Goal: Information Seeking & Learning: Learn about a topic

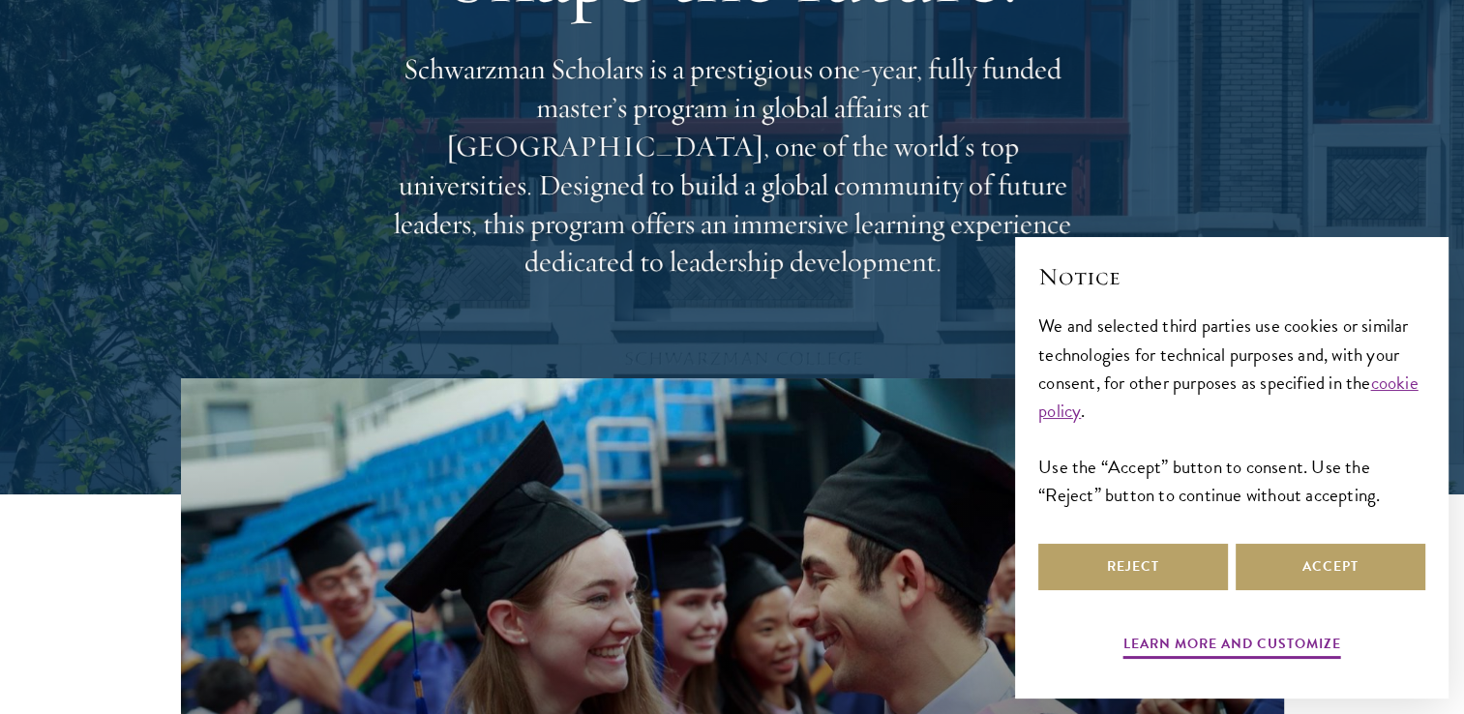
scroll to position [238, 0]
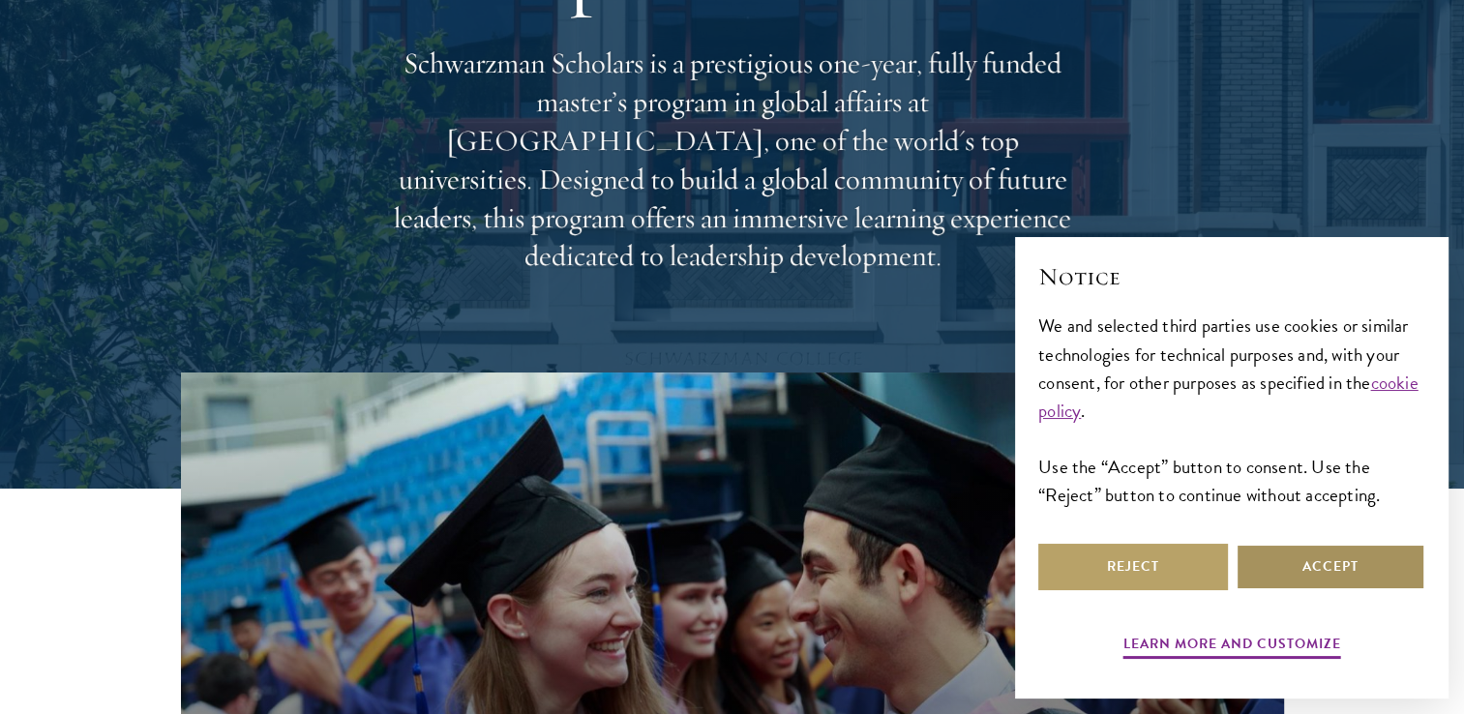
click at [1287, 556] on button "Accept" at bounding box center [1330, 567] width 190 height 46
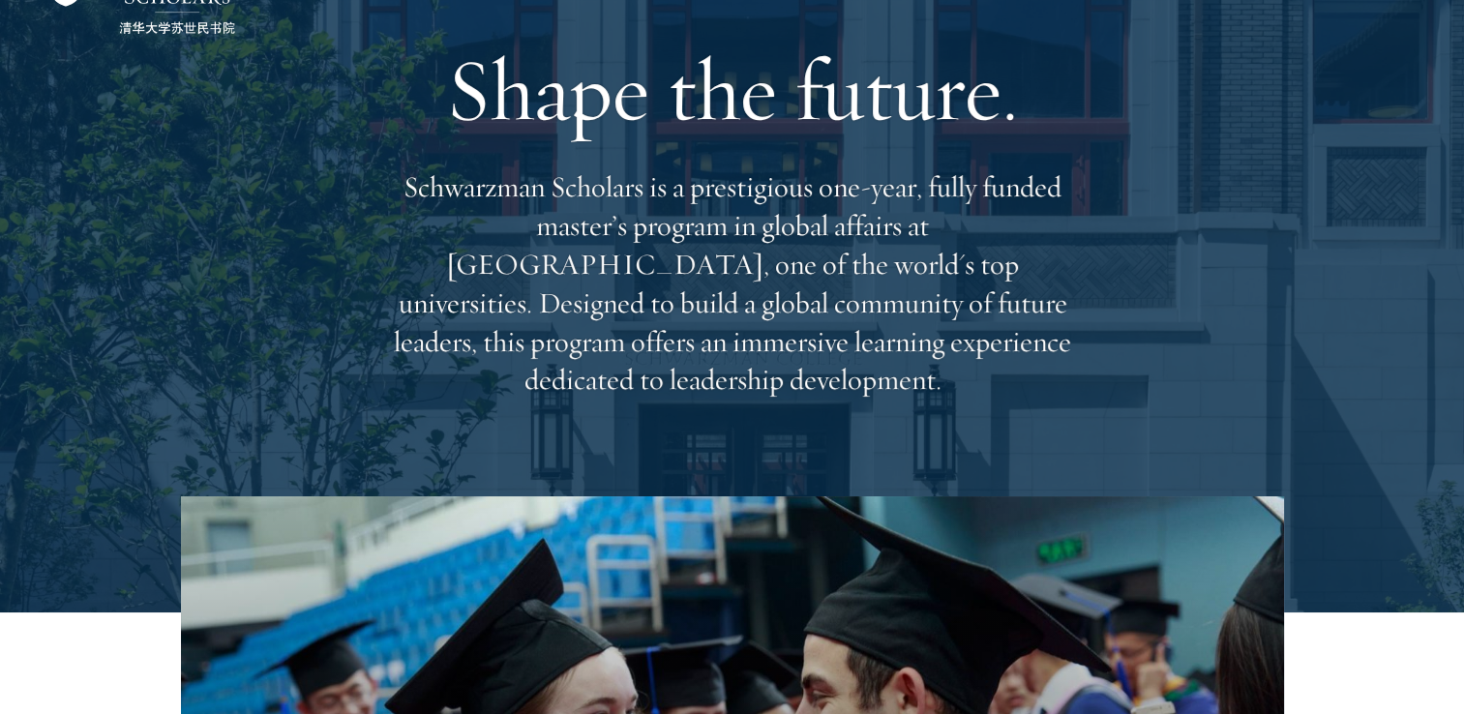
scroll to position [0, 0]
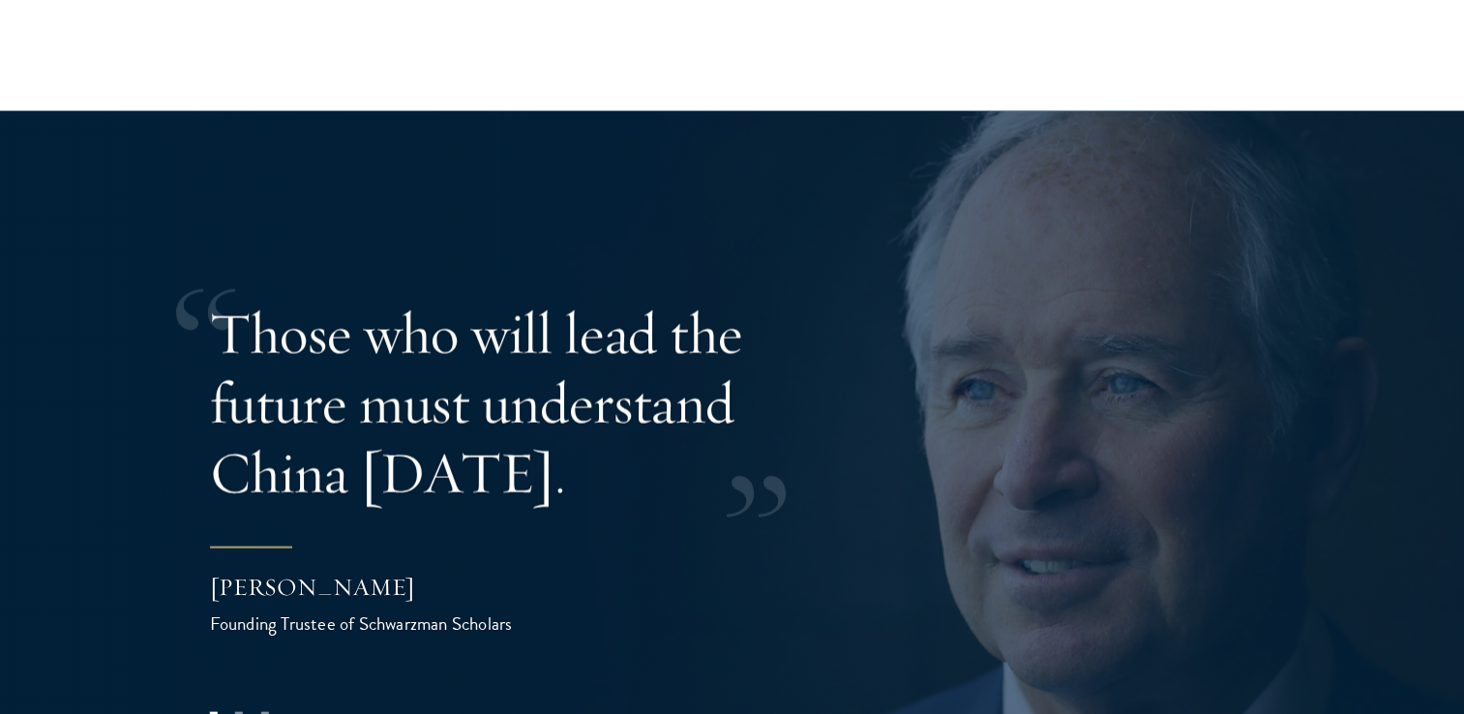
scroll to position [3681, 0]
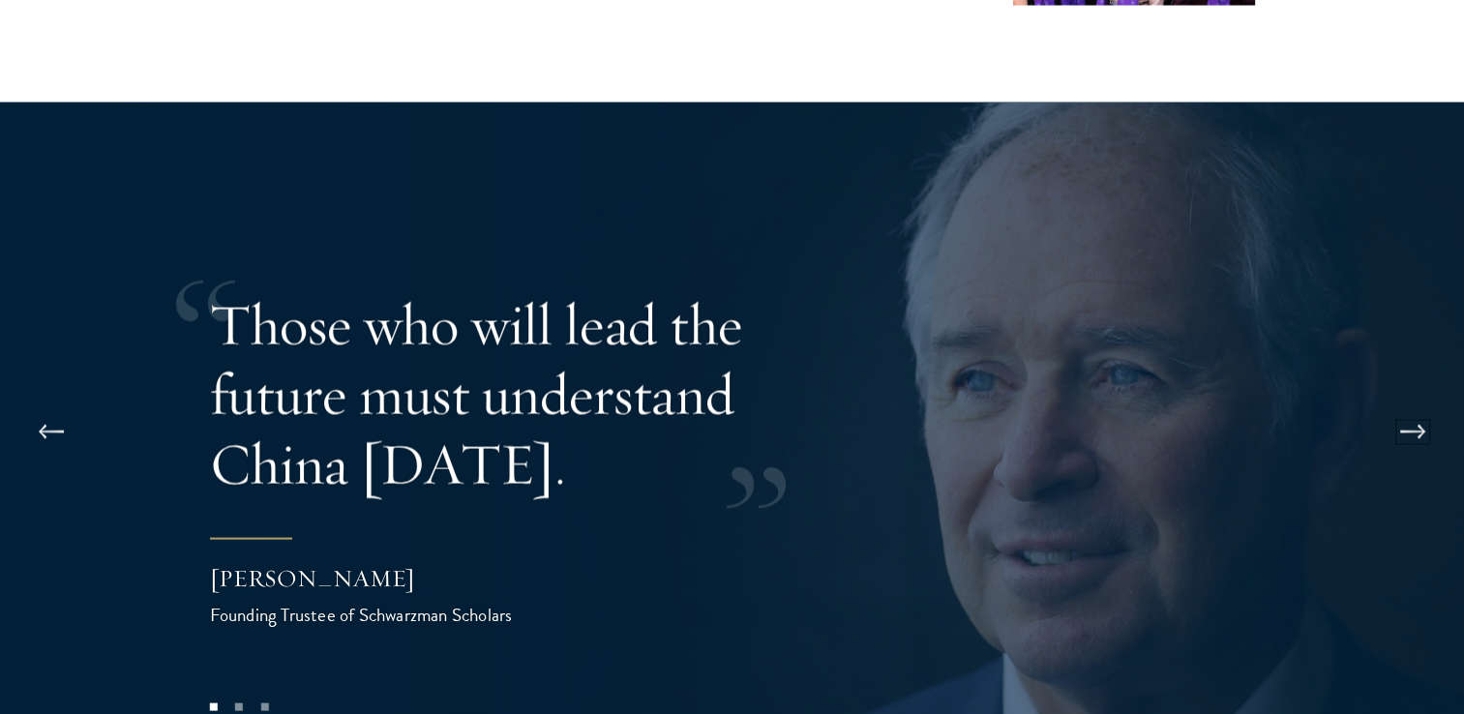
click at [1419, 405] on button at bounding box center [1413, 432] width 64 height 54
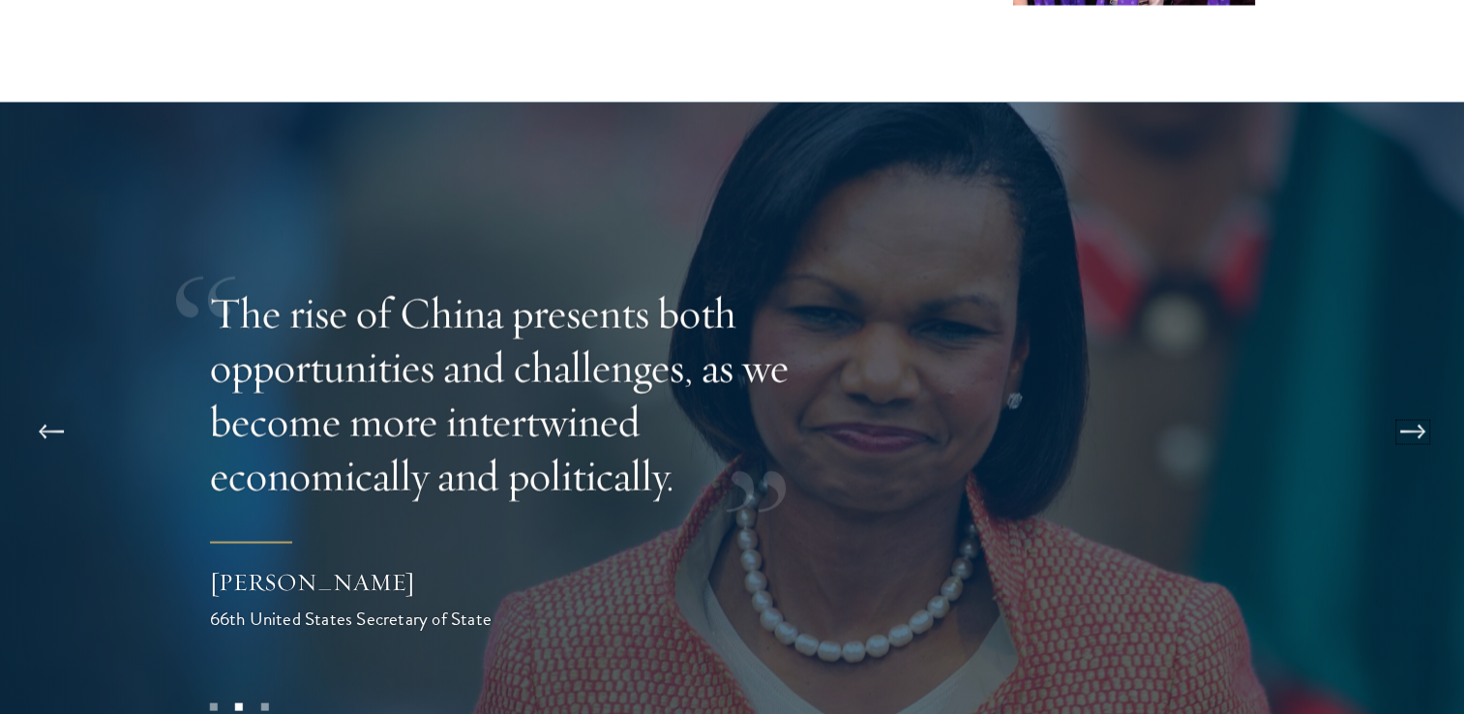
click at [1413, 405] on button at bounding box center [1413, 432] width 64 height 54
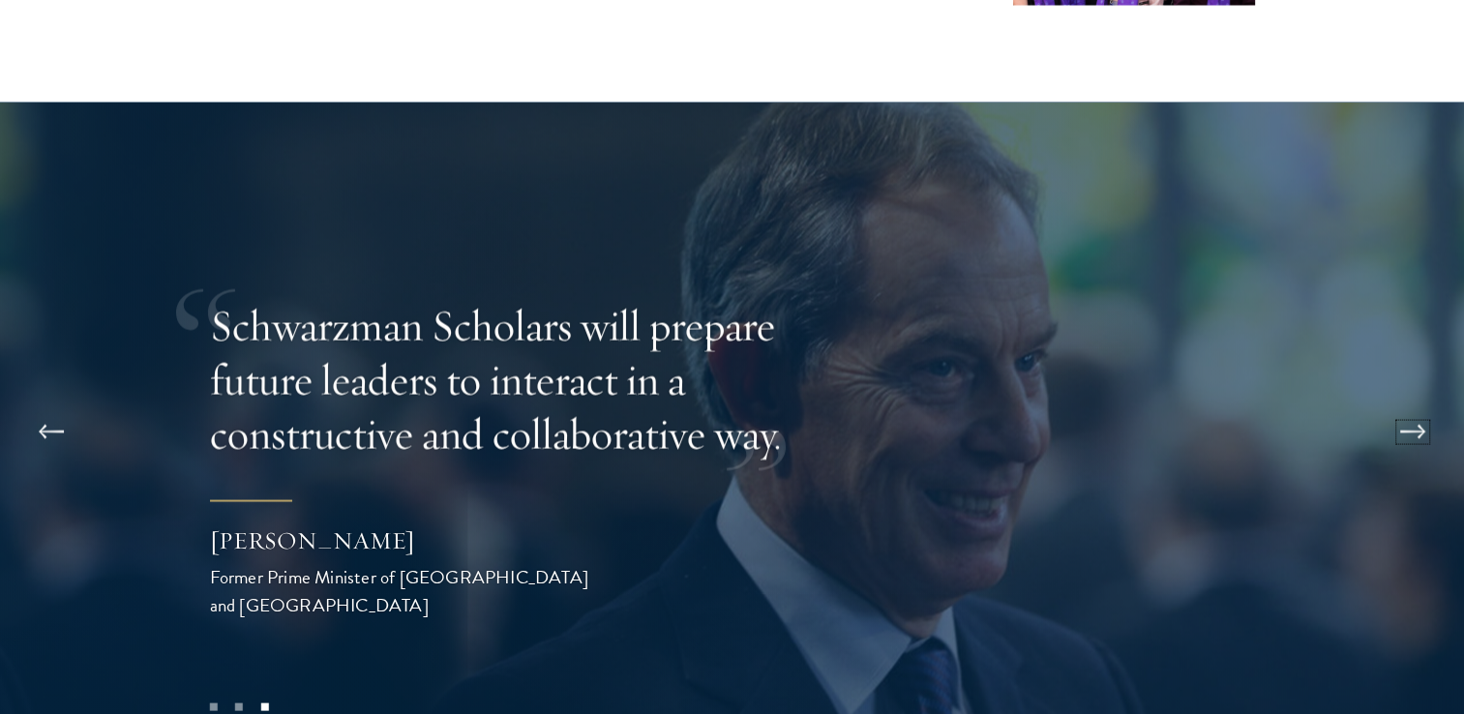
click at [1413, 405] on button at bounding box center [1413, 432] width 64 height 54
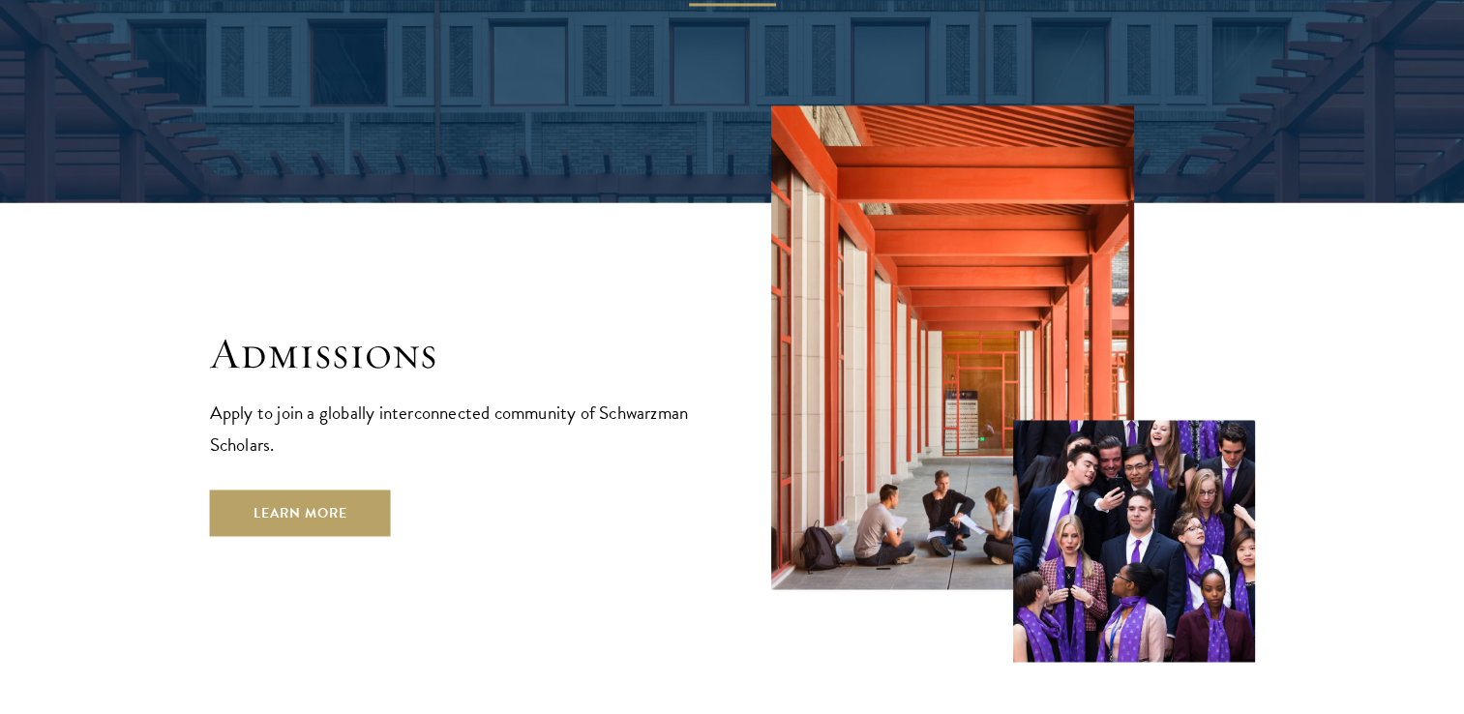
scroll to position [3081, 0]
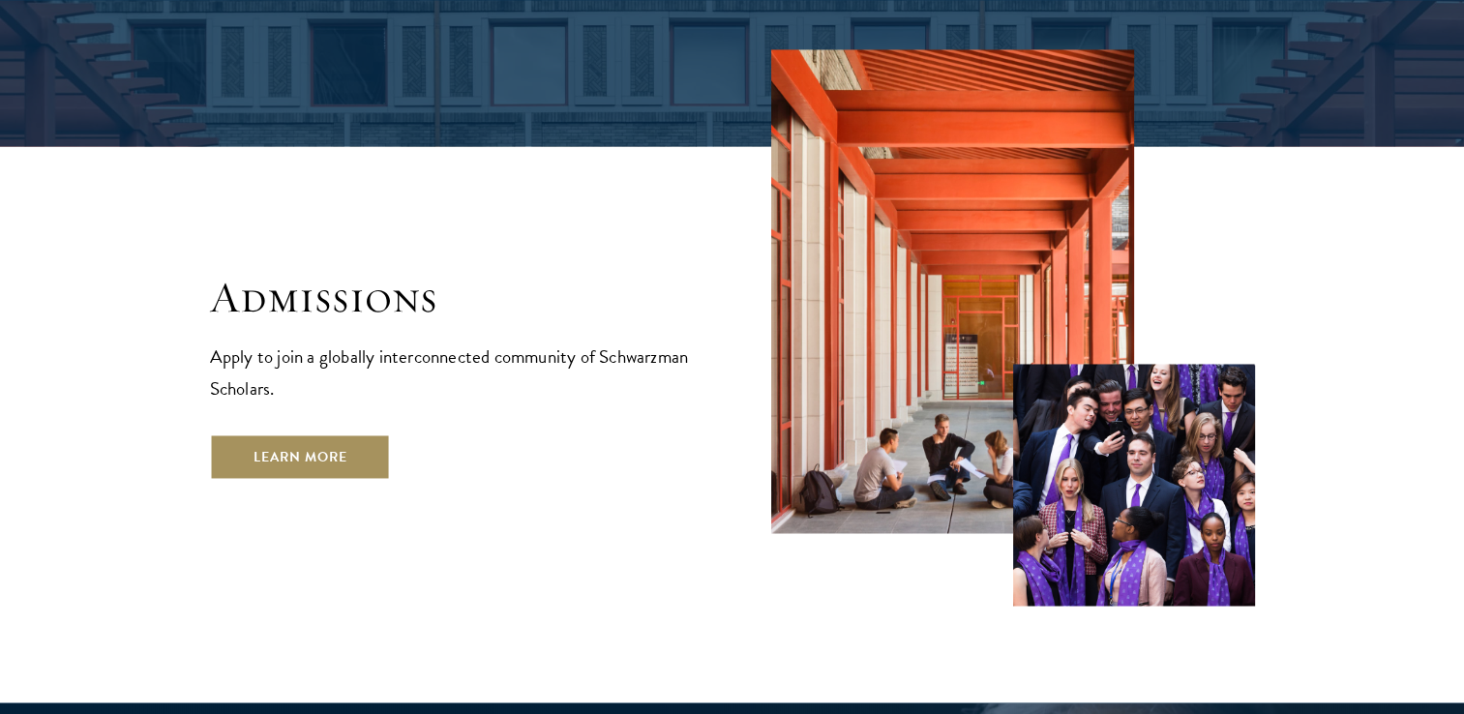
click at [343, 433] on link "Learn More" at bounding box center [300, 456] width 181 height 46
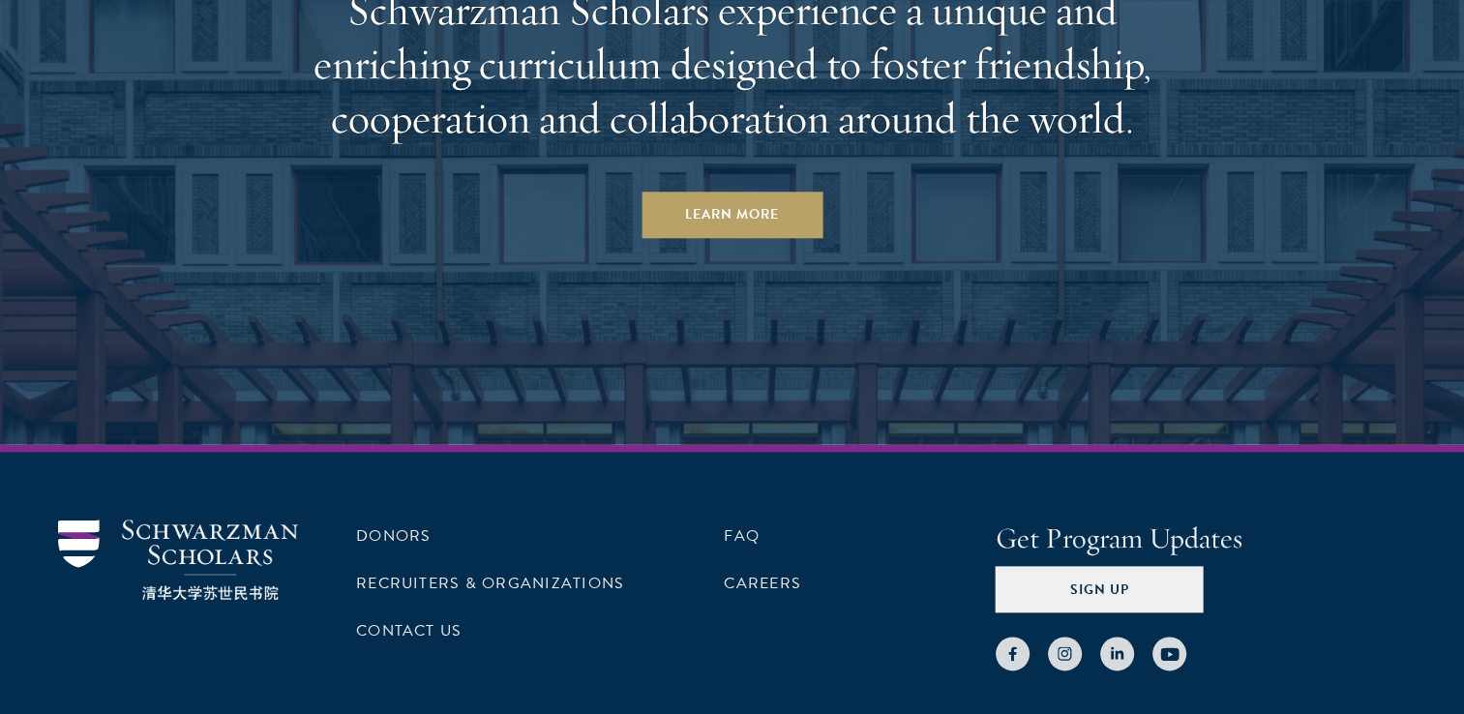
scroll to position [9496, 0]
